Goal: Task Accomplishment & Management: Complete application form

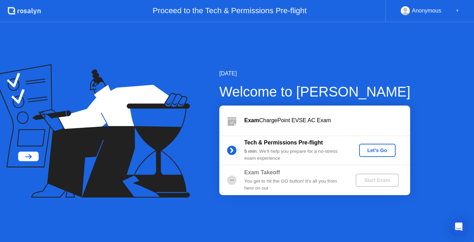
click at [388, 149] on div "Let's Go" at bounding box center [377, 151] width 31 height 6
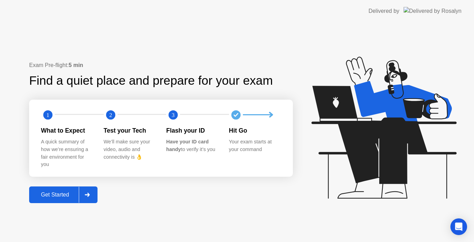
click at [72, 190] on button "Get Started" at bounding box center [63, 195] width 68 height 17
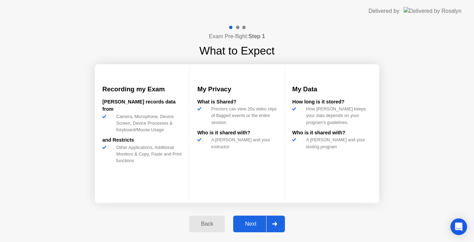
click at [279, 221] on div at bounding box center [274, 224] width 17 height 16
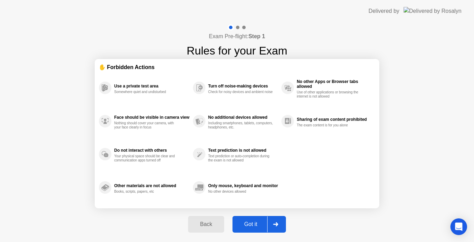
click at [274, 226] on div at bounding box center [275, 224] width 17 height 16
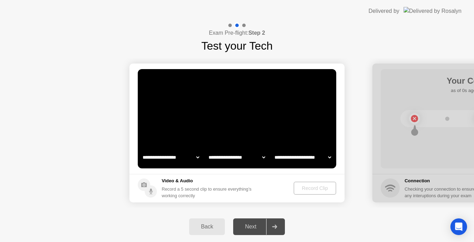
select select "*******"
select select "**********"
select select "*******"
click at [245, 101] on video at bounding box center [237, 118] width 199 height 99
click at [209, 229] on div "Back" at bounding box center [207, 227] width 32 height 6
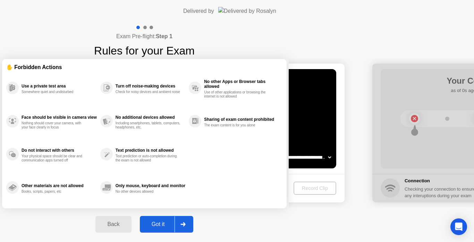
click at [175, 227] on div "Got it" at bounding box center [158, 224] width 33 height 6
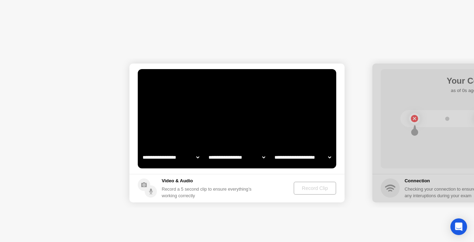
select select "**********"
select select "*******"
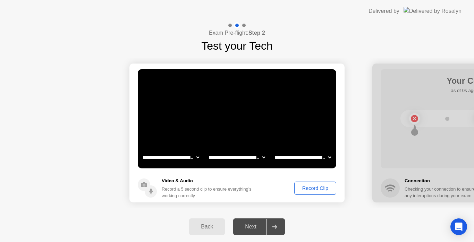
click at [305, 191] on div "Record Clip" at bounding box center [315, 188] width 37 height 6
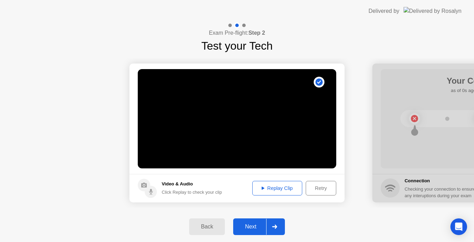
click at [280, 187] on div "Replay Clip" at bounding box center [277, 188] width 45 height 6
click at [318, 191] on div "Retry" at bounding box center [321, 188] width 26 height 6
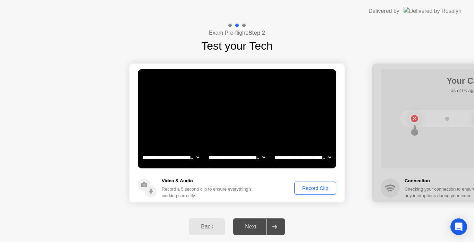
click at [311, 189] on div "Record Clip" at bounding box center [315, 188] width 37 height 6
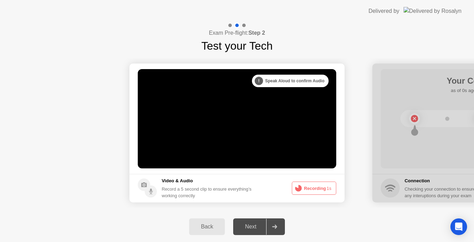
click at [267, 226] on div at bounding box center [274, 227] width 17 height 16
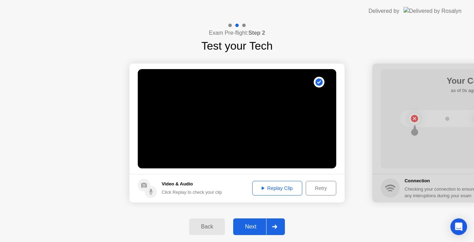
click at [272, 224] on div at bounding box center [274, 227] width 17 height 16
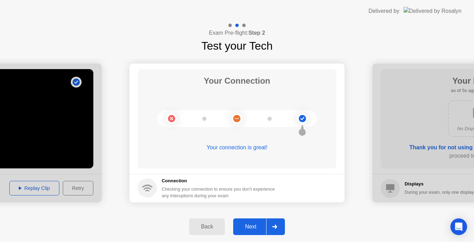
click at [258, 229] on div "Next" at bounding box center [250, 227] width 31 height 6
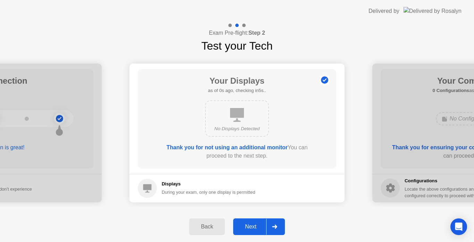
click at [258, 229] on div "Next" at bounding box center [250, 227] width 31 height 6
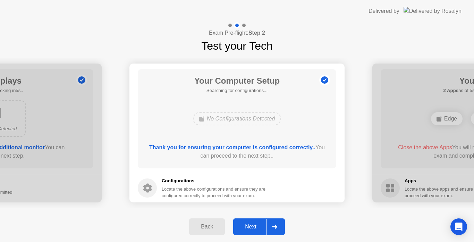
click at [258, 229] on div "Next" at bounding box center [250, 227] width 31 height 6
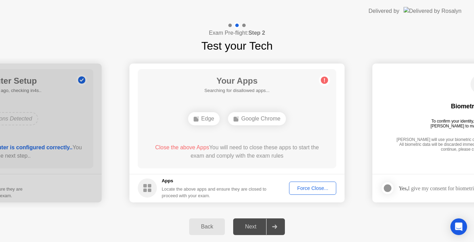
click at [315, 188] on div "Force Close..." at bounding box center [313, 188] width 42 height 6
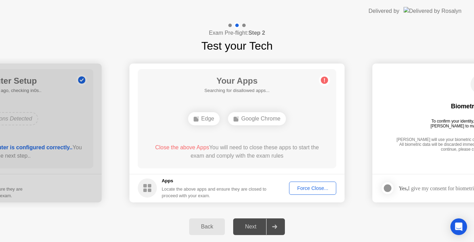
click at [315, 190] on div "Force Close..." at bounding box center [313, 188] width 42 height 6
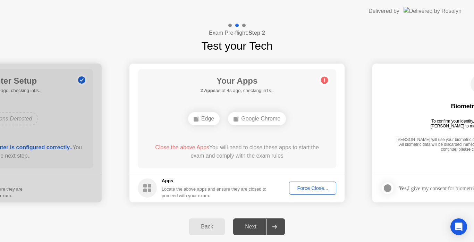
click at [205, 230] on div "Back" at bounding box center [207, 227] width 32 height 6
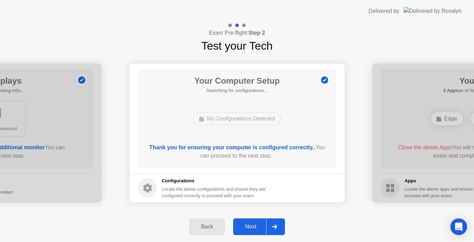
click at [271, 226] on div at bounding box center [274, 227] width 17 height 16
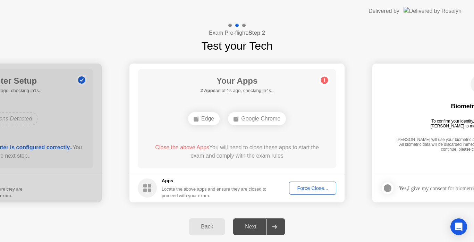
click at [315, 187] on div "Force Close..." at bounding box center [313, 188] width 42 height 6
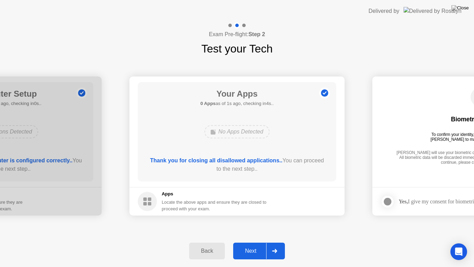
click at [258, 242] on div "Next" at bounding box center [250, 251] width 31 height 6
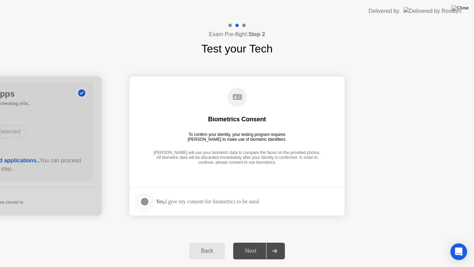
click at [145, 197] on div at bounding box center [145, 201] width 8 height 8
click at [251, 242] on div "Next" at bounding box center [250, 251] width 31 height 6
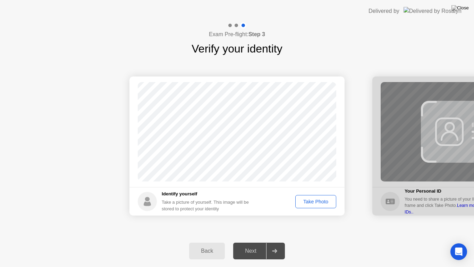
click at [313, 202] on div "Take Photo" at bounding box center [316, 202] width 36 height 6
click at [272, 242] on div at bounding box center [274, 251] width 17 height 16
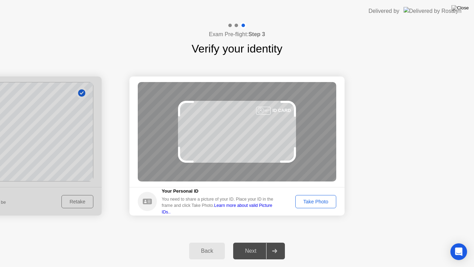
click at [307, 201] on div "Take Photo" at bounding box center [316, 202] width 36 height 6
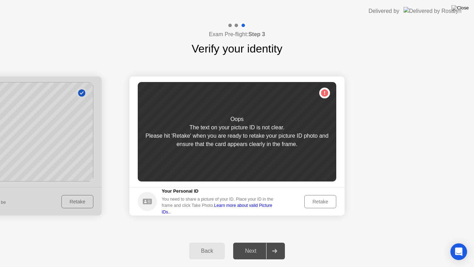
click at [326, 204] on div "Retake" at bounding box center [320, 202] width 27 height 6
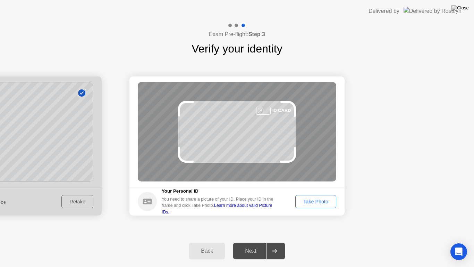
click at [326, 204] on div "Take Photo" at bounding box center [316, 202] width 36 height 6
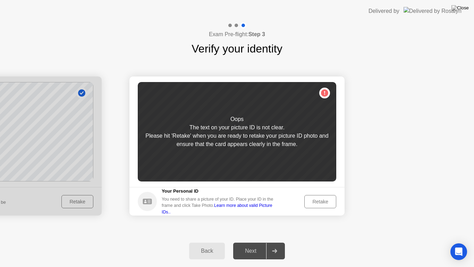
click at [326, 204] on div "Retake" at bounding box center [320, 202] width 27 height 6
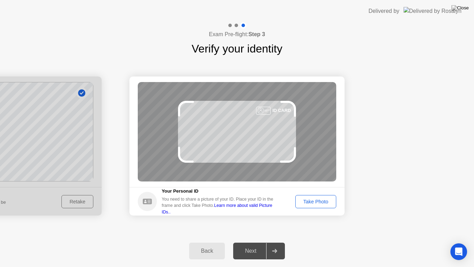
click at [326, 204] on div "Take Photo" at bounding box center [316, 202] width 36 height 6
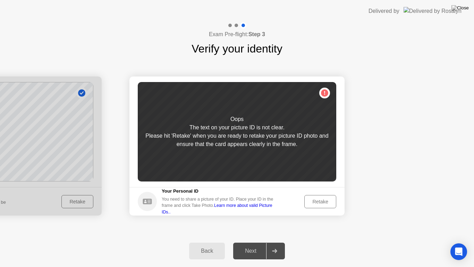
click at [319, 200] on div "Retake" at bounding box center [320, 202] width 27 height 6
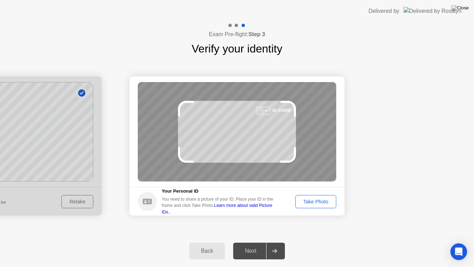
click at [323, 199] on div "Take Photo" at bounding box center [316, 202] width 36 height 6
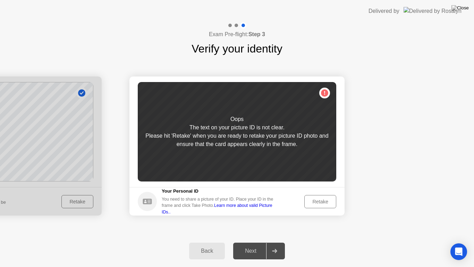
click at [319, 199] on div "Retake" at bounding box center [320, 202] width 27 height 6
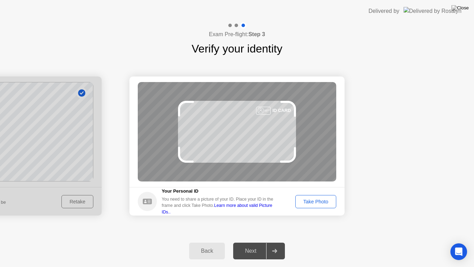
click at [324, 199] on div "Take Photo" at bounding box center [316, 202] width 36 height 6
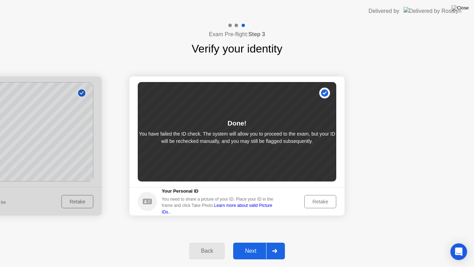
click at [256, 242] on div "Next" at bounding box center [250, 251] width 31 height 6
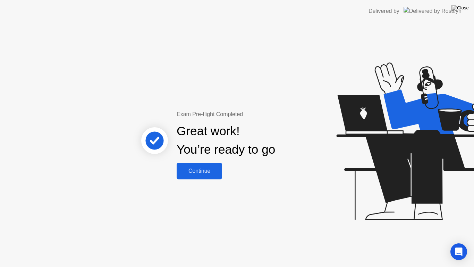
click at [212, 176] on button "Continue" at bounding box center [199, 171] width 45 height 17
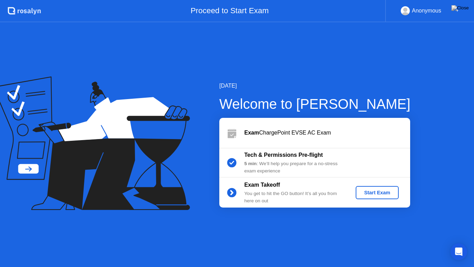
click at [398, 192] on div "Start Exam" at bounding box center [378, 192] width 66 height 13
click at [396, 193] on button "Start Exam" at bounding box center [377, 192] width 43 height 13
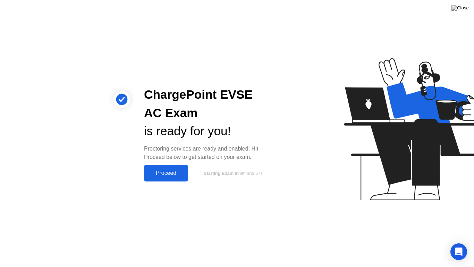
click at [154, 172] on div "Proceed" at bounding box center [166, 173] width 40 height 6
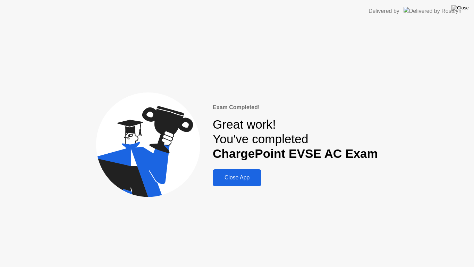
click at [259, 181] on div "Close App" at bounding box center [237, 177] width 44 height 6
